Goal: Task Accomplishment & Management: Manage account settings

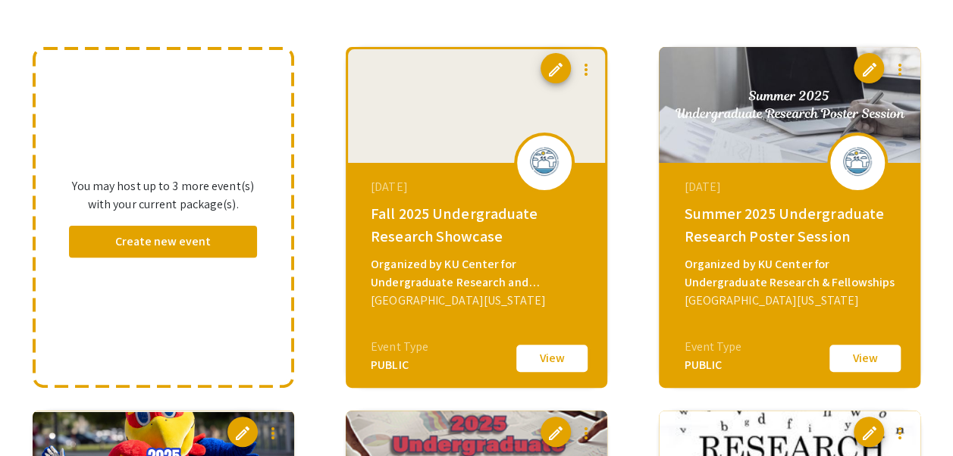
scroll to position [116, 0]
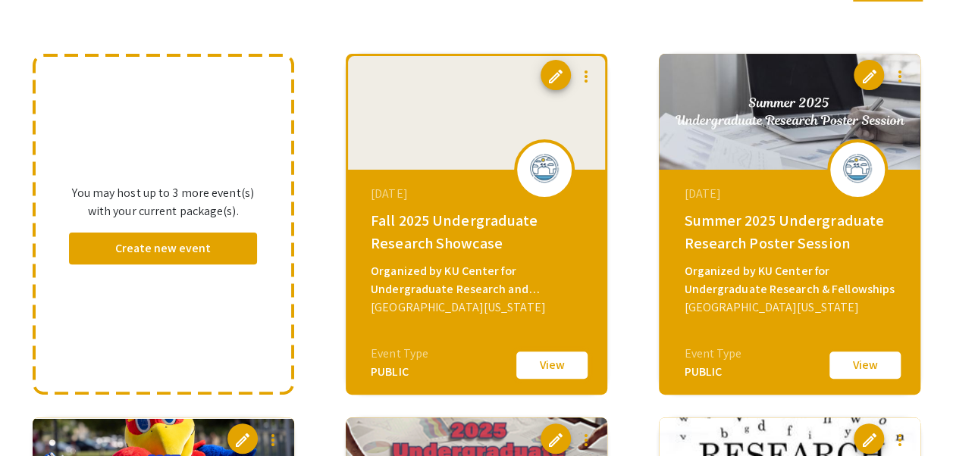
click at [563, 360] on button "View" at bounding box center [552, 366] width 76 height 32
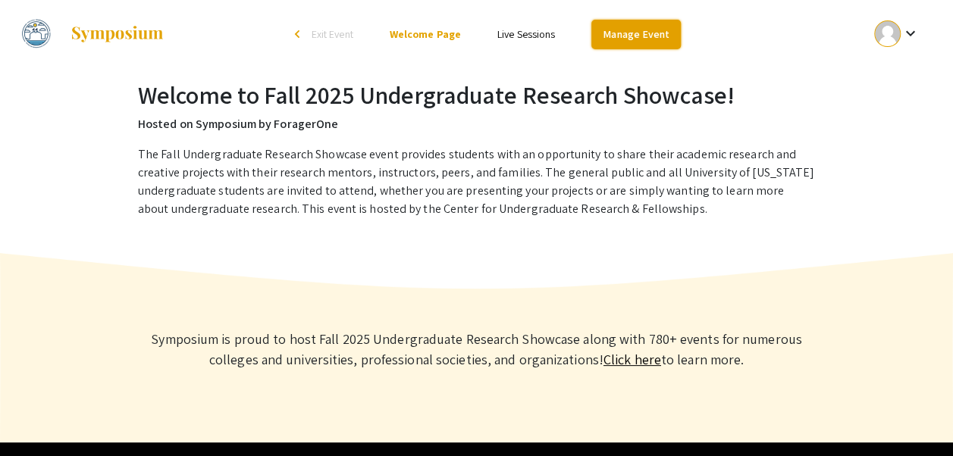
click at [626, 36] on link "Manage Event" at bounding box center [635, 35] width 89 height 30
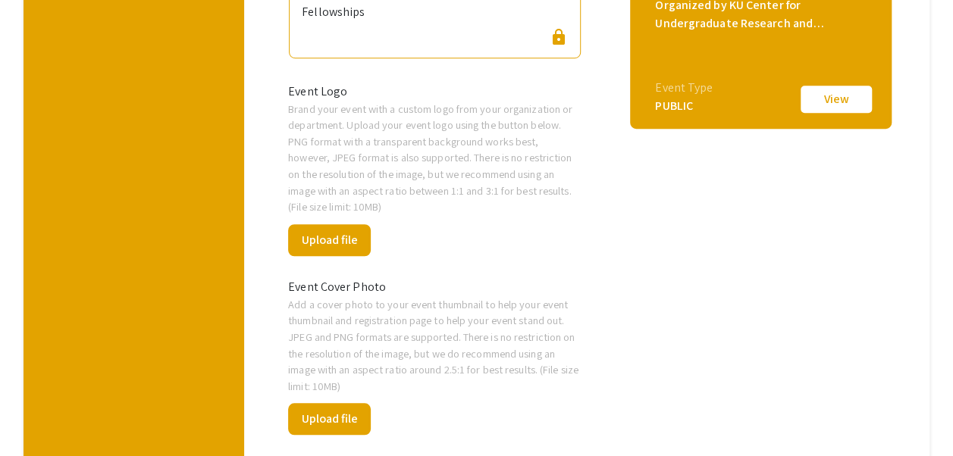
scroll to position [493, 0]
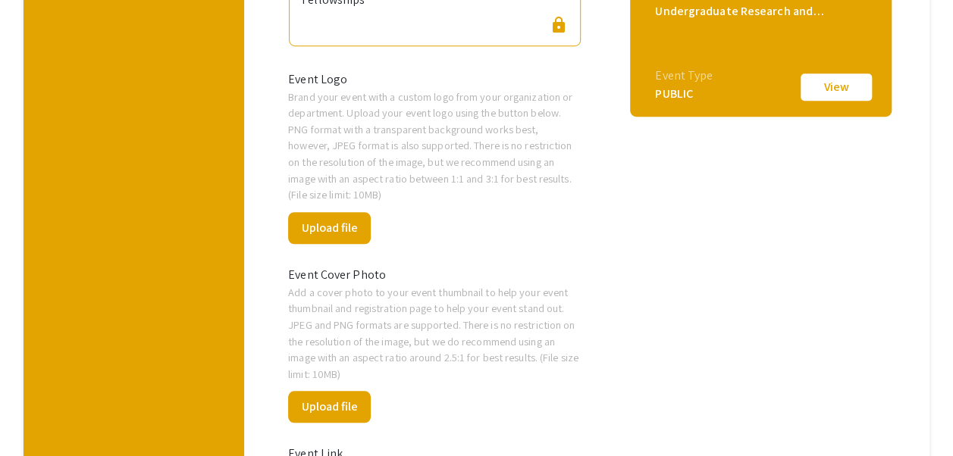
click at [465, 284] on p "Add a cover photo to your event thumbnail to help your event thumbnail and regi…" at bounding box center [434, 333] width 293 height 99
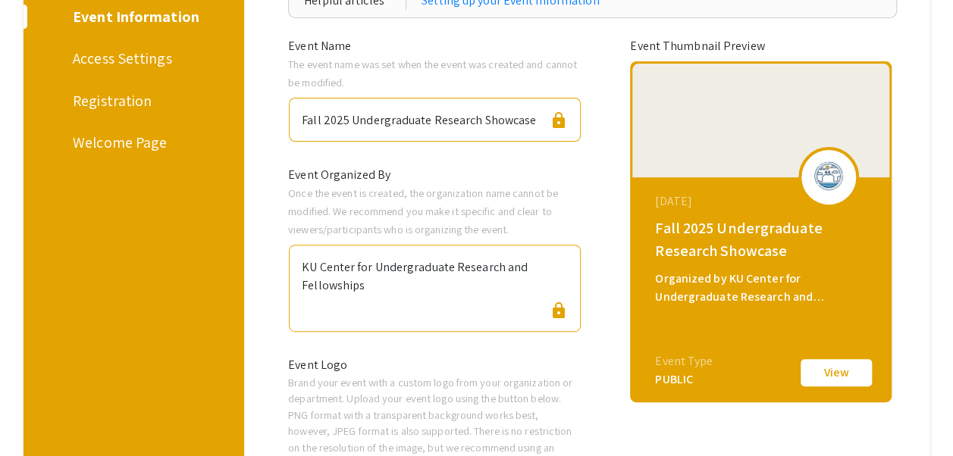
scroll to position [206, 0]
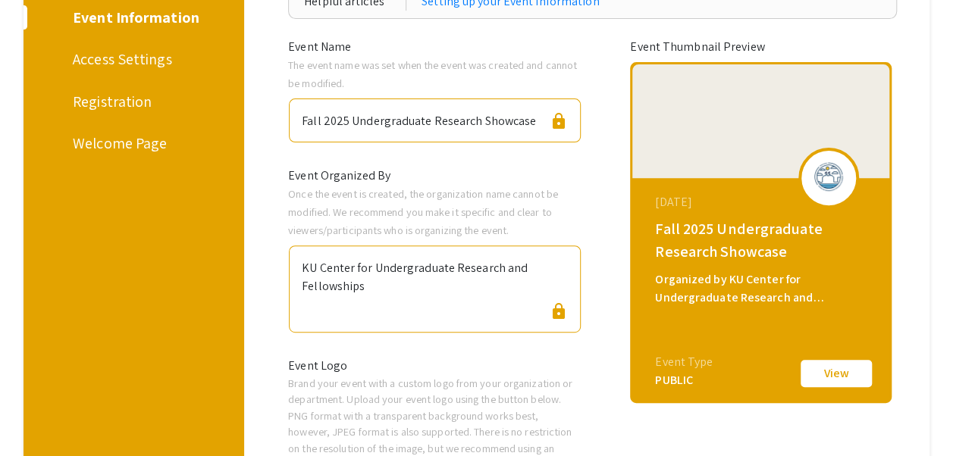
click at [107, 143] on div "Welcome Page" at bounding box center [131, 143] width 117 height 23
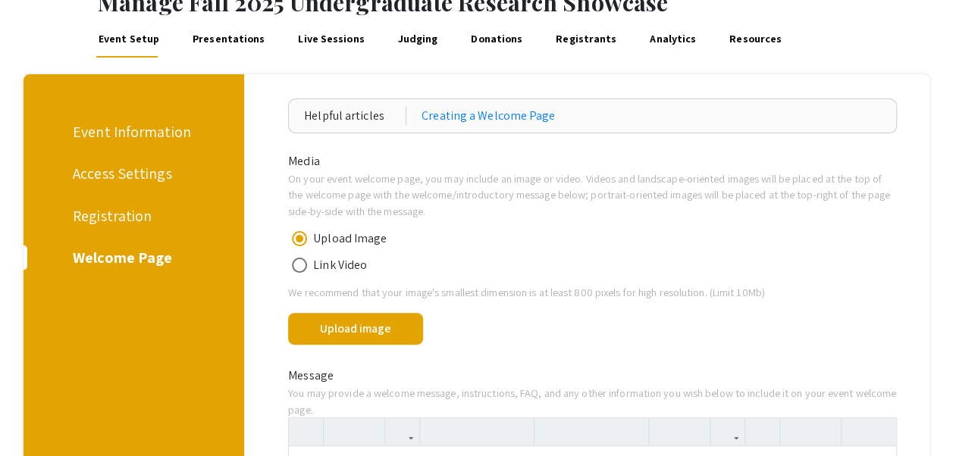
scroll to position [227, 0]
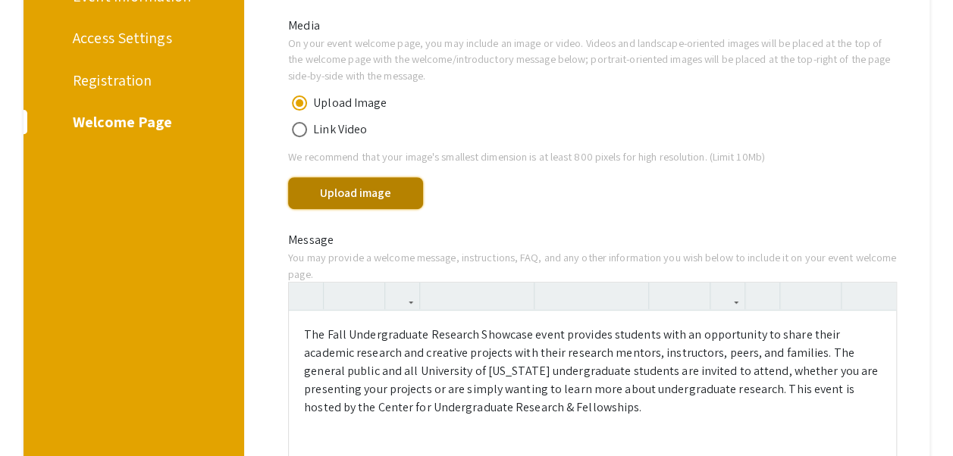
click at [397, 197] on button "Upload image" at bounding box center [355, 193] width 135 height 32
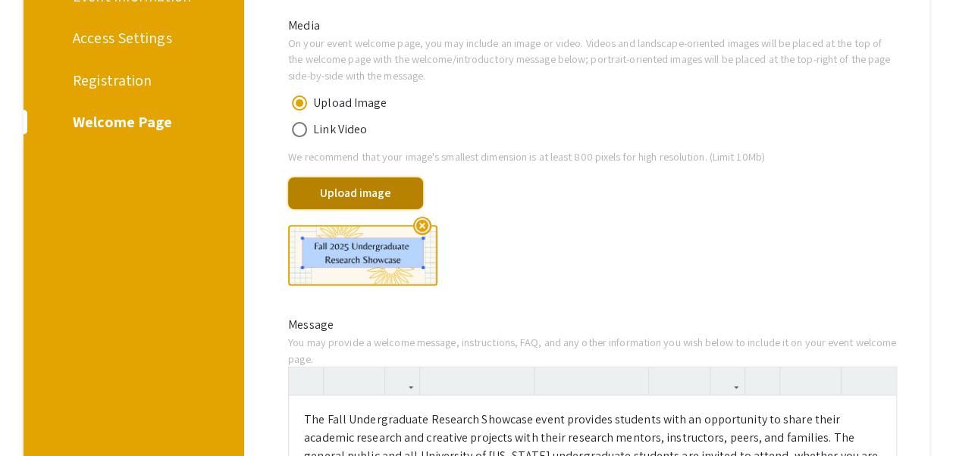
click at [391, 189] on button "Upload image" at bounding box center [355, 193] width 135 height 32
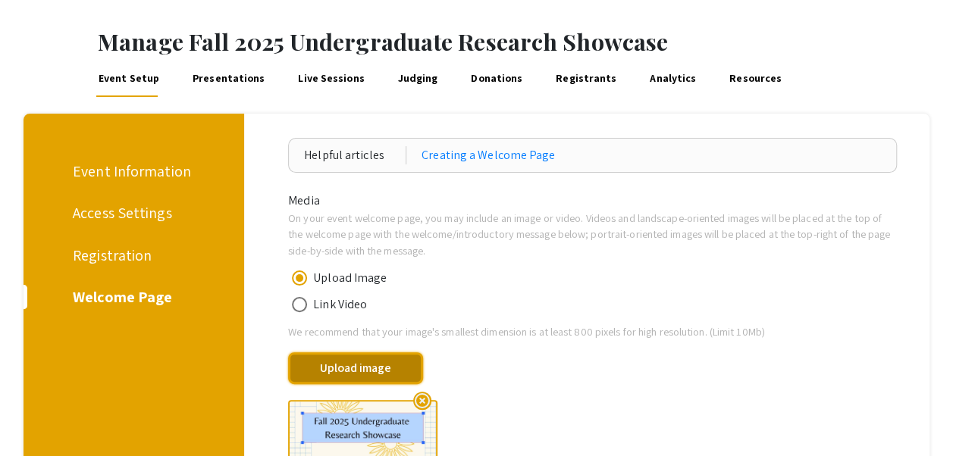
scroll to position [0, 0]
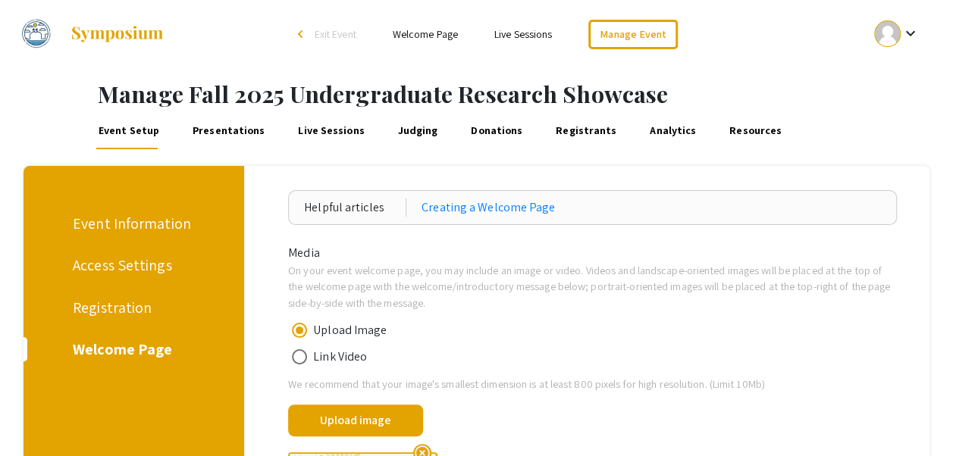
click at [138, 228] on div "Event Information" at bounding box center [132, 223] width 118 height 23
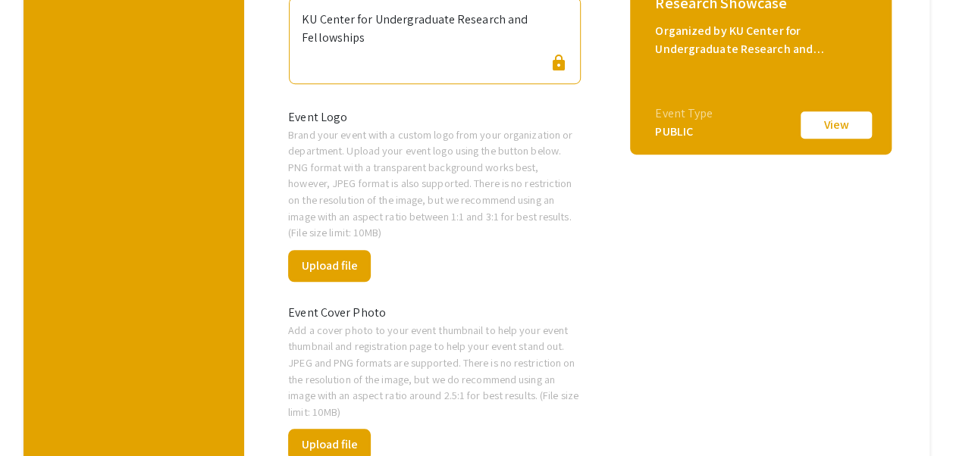
scroll to position [607, 0]
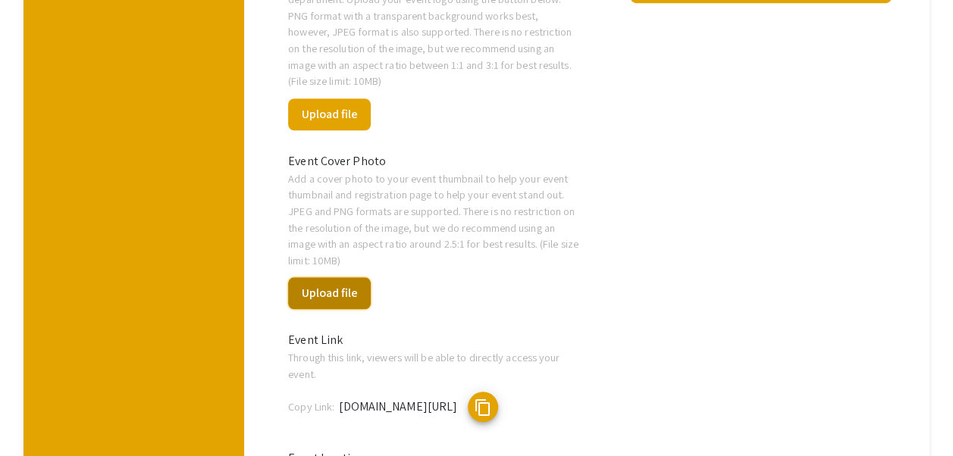
click at [355, 278] on button "Upload file" at bounding box center [329, 294] width 83 height 32
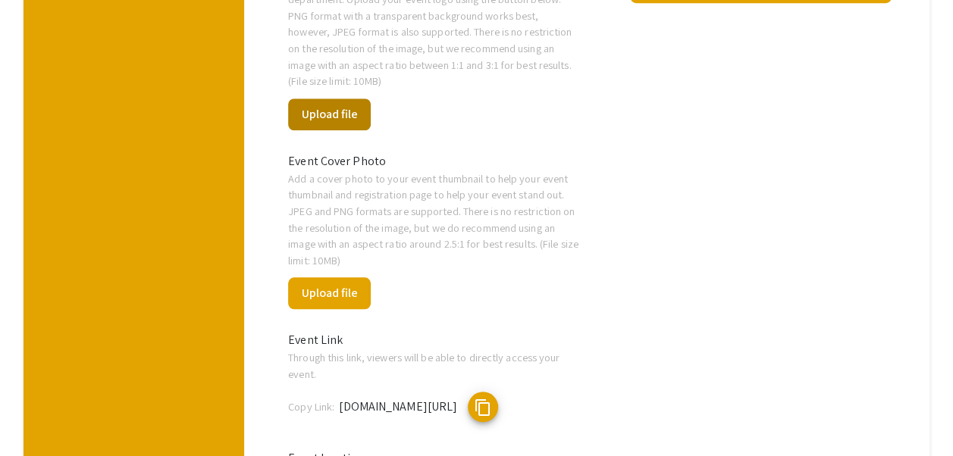
click at [362, 91] on div "Upload file" at bounding box center [329, 111] width 105 height 44
click at [357, 99] on button "Upload file" at bounding box center [329, 115] width 83 height 32
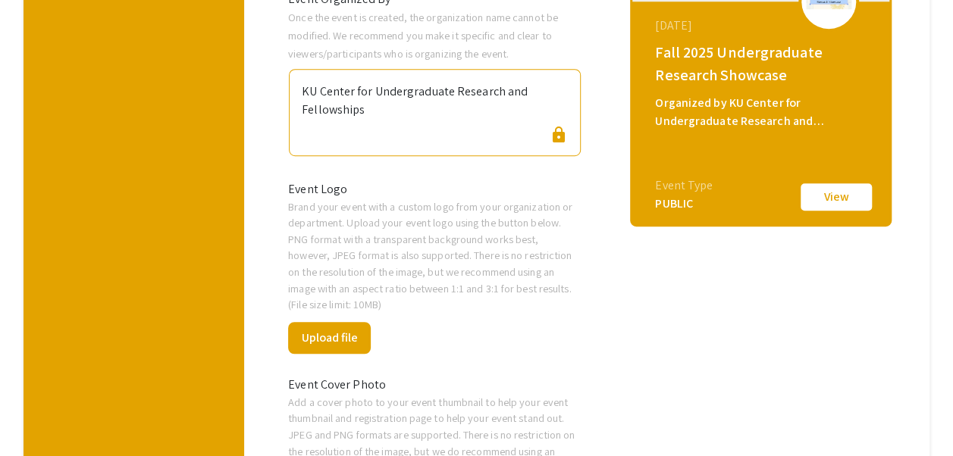
scroll to position [455, 0]
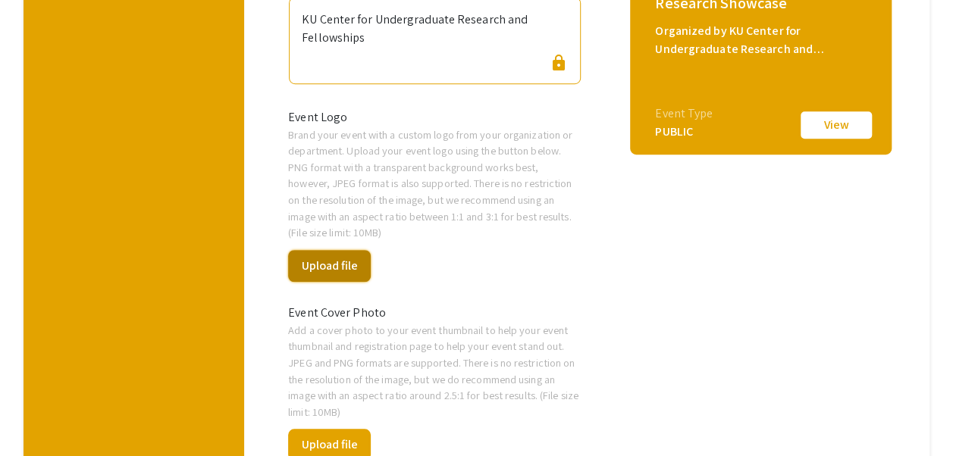
click at [361, 250] on button "Upload file" at bounding box center [329, 266] width 83 height 32
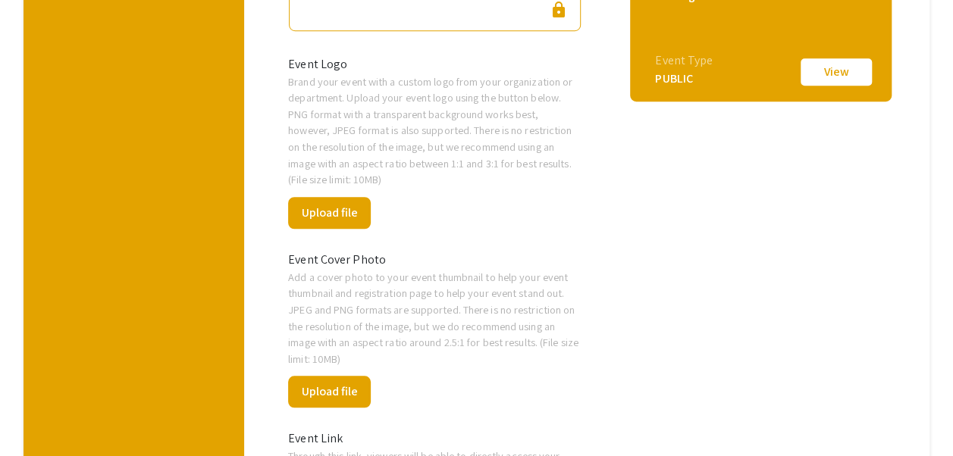
scroll to position [531, 0]
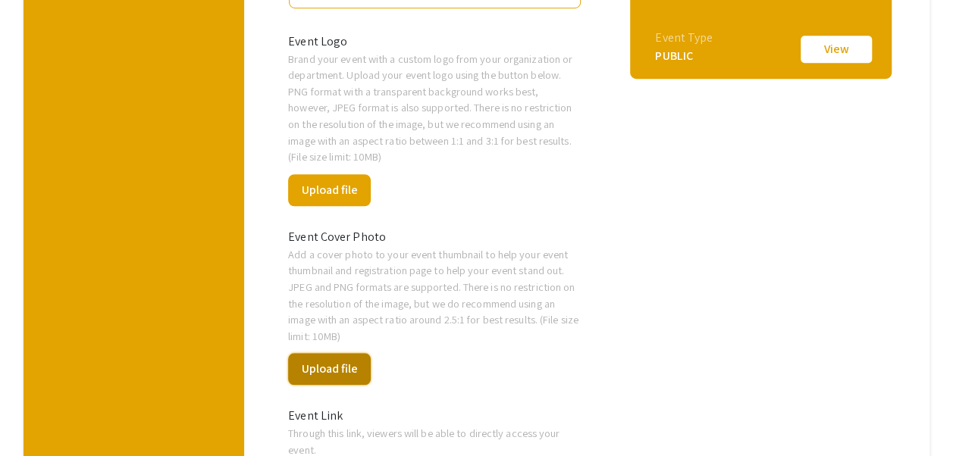
click at [352, 353] on button "Upload file" at bounding box center [329, 369] width 83 height 32
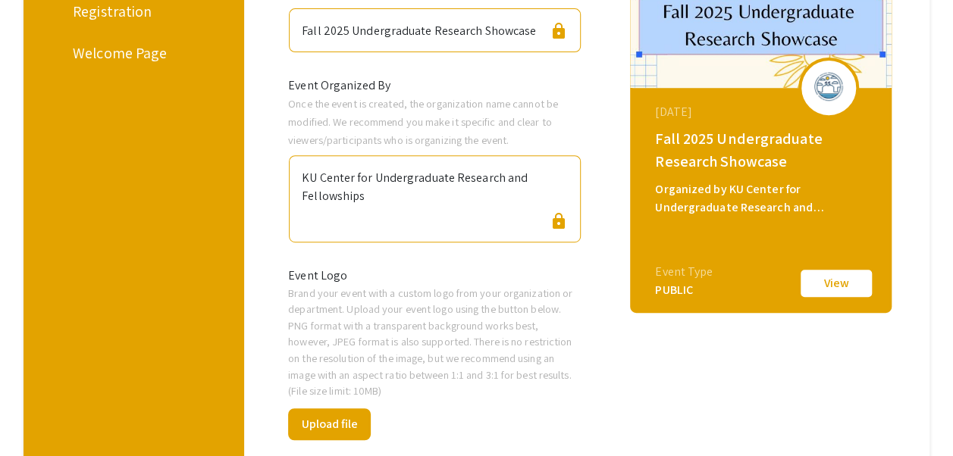
scroll to position [0, 0]
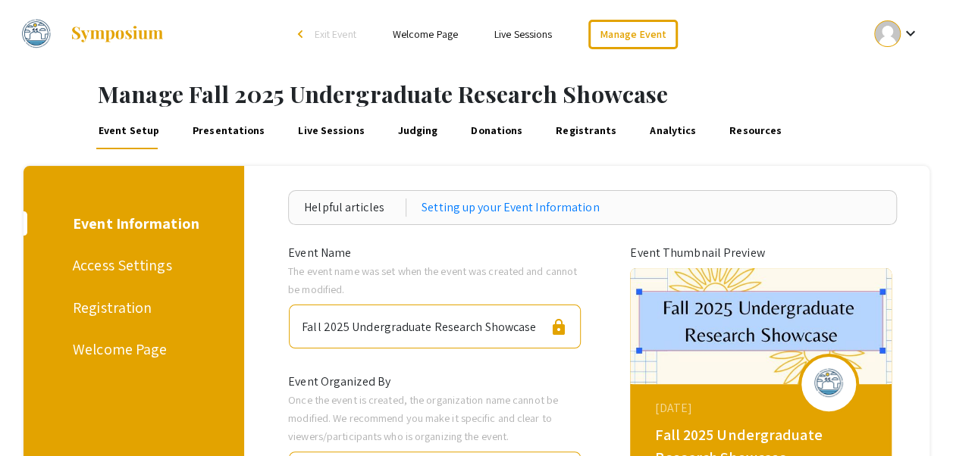
drag, startPoint x: 321, startPoint y: 42, endPoint x: 331, endPoint y: 46, distance: 10.9
click at [321, 42] on li "arrow_back_ios Exit Event" at bounding box center [330, 34] width 87 height 18
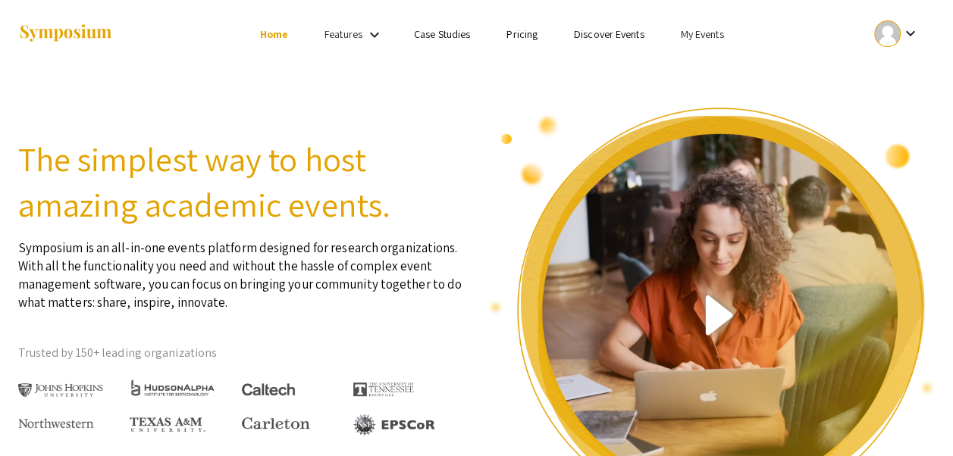
click at [713, 33] on link "My Events" at bounding box center [701, 34] width 43 height 14
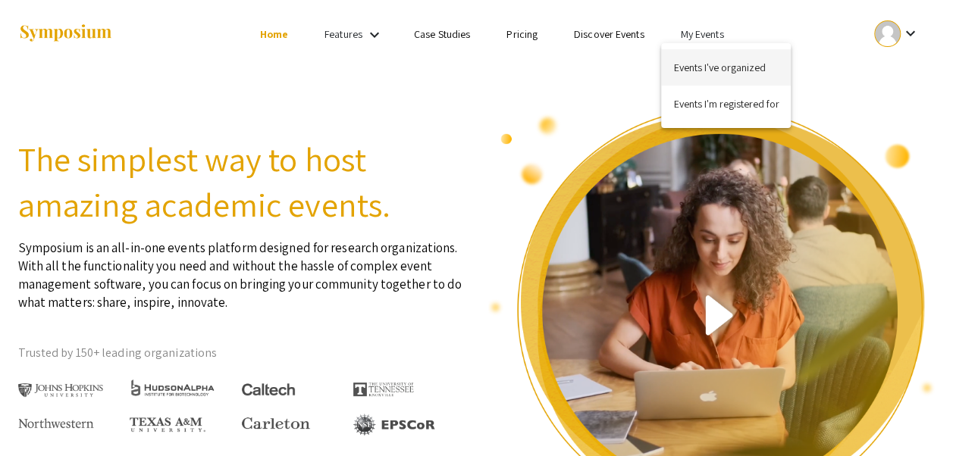
click at [722, 58] on button "Events I've organized" at bounding box center [726, 67] width 130 height 36
